Goal: Ask a question: Seek information or help from site administrators or community

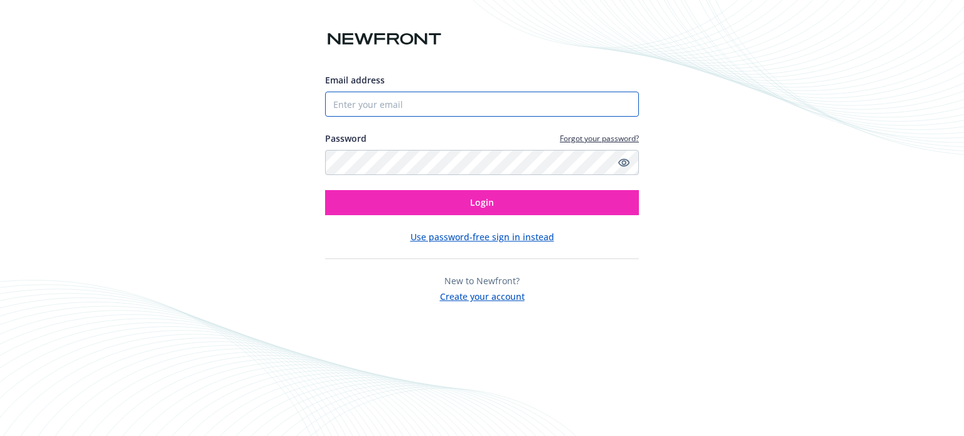
click at [357, 108] on input "Email address" at bounding box center [482, 104] width 314 height 25
type input "[EMAIL_ADDRESS][PERSON_NAME][DOMAIN_NAME]"
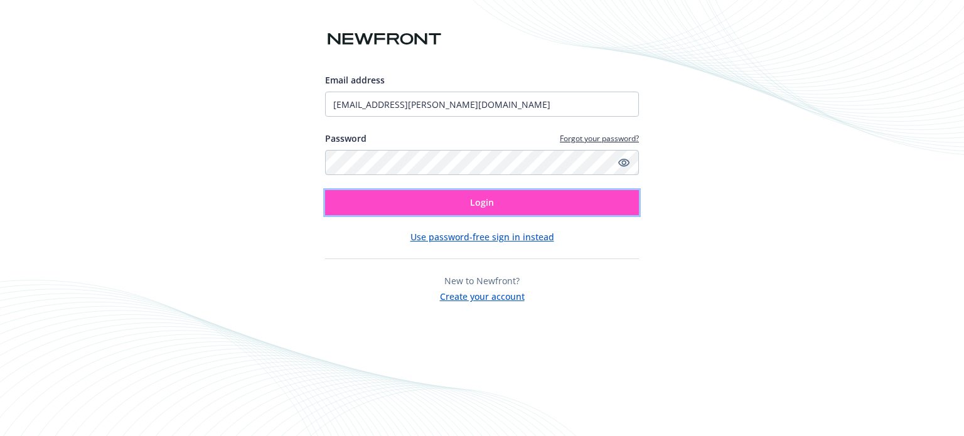
click at [478, 200] on span "Login" at bounding box center [482, 202] width 24 height 12
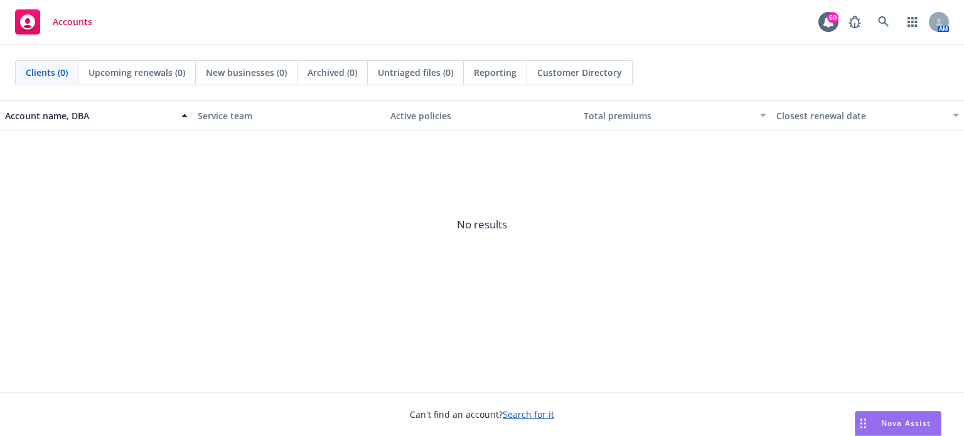
click at [881, 421] on span "Nova Assist" at bounding box center [906, 423] width 50 height 11
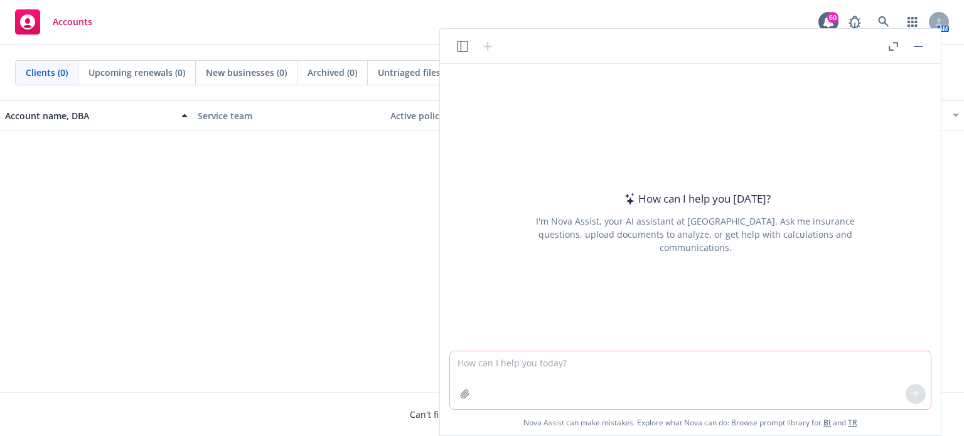
click at [501, 373] on textarea at bounding box center [690, 380] width 481 height 58
type textarea "Please help to edit email."
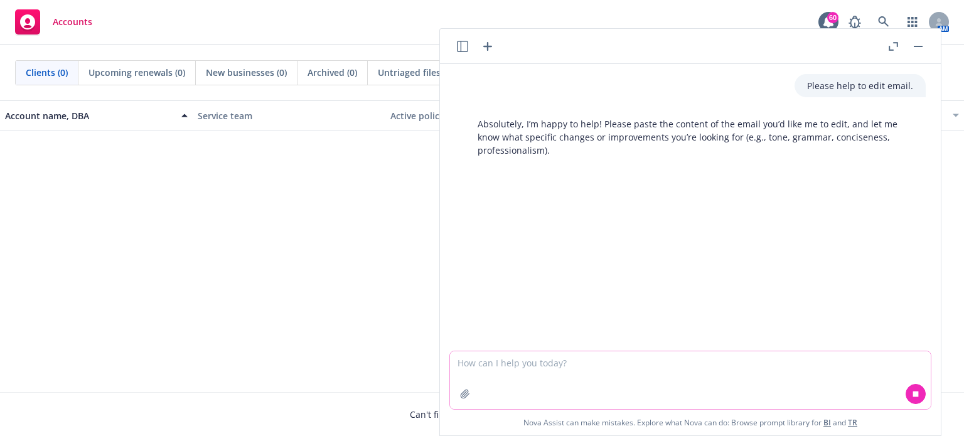
paste textarea "Attached is the dental experience report. [PERSON_NAME] and I discussed [DATE],…"
type textarea "Attached is the dental experience report. [PERSON_NAME] and I discussed [DATE],…"
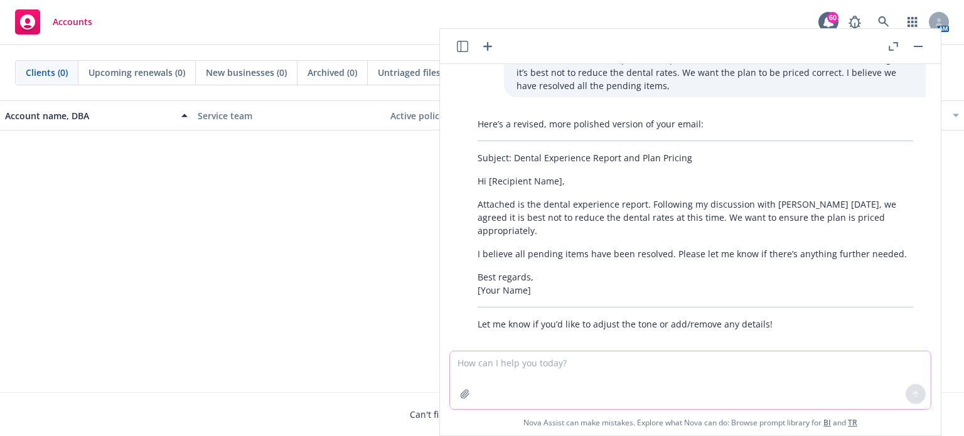
scroll to position [131, 0]
click at [514, 225] on div "Here’s a revised, more polished version of your email: Subject: Dental Experien…" at bounding box center [695, 222] width 461 height 223
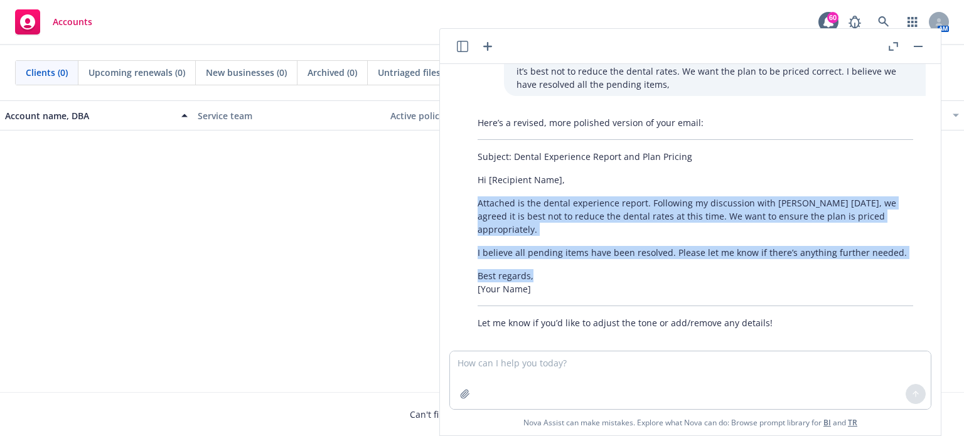
drag, startPoint x: 480, startPoint y: 203, endPoint x: 863, endPoint y: 255, distance: 387.0
click at [863, 255] on div "Here’s a revised, more polished version of your email: Subject: Dental Experien…" at bounding box center [695, 222] width 461 height 223
copy div "Attached is the dental experience report. Following my discussion with Peter ye…"
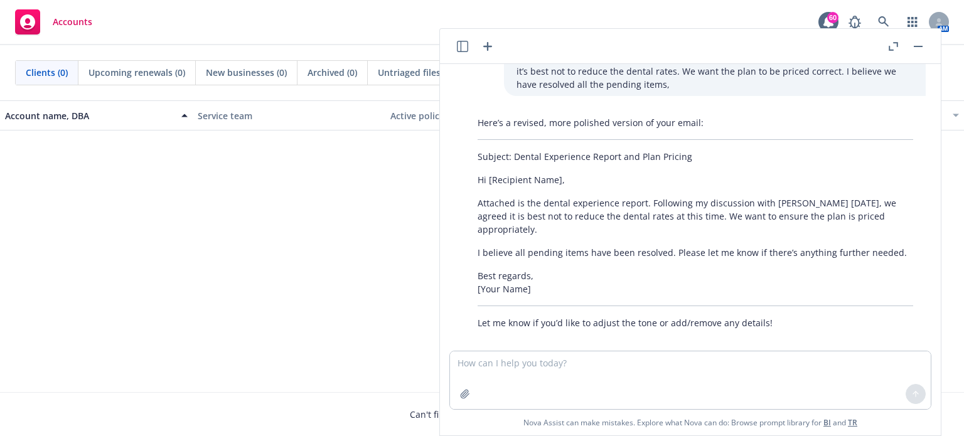
click at [262, 338] on div "Account name, DBA Service team Active policies Total premiums Closest renewal d…" at bounding box center [482, 246] width 964 height 292
